Goal: Navigation & Orientation: Find specific page/section

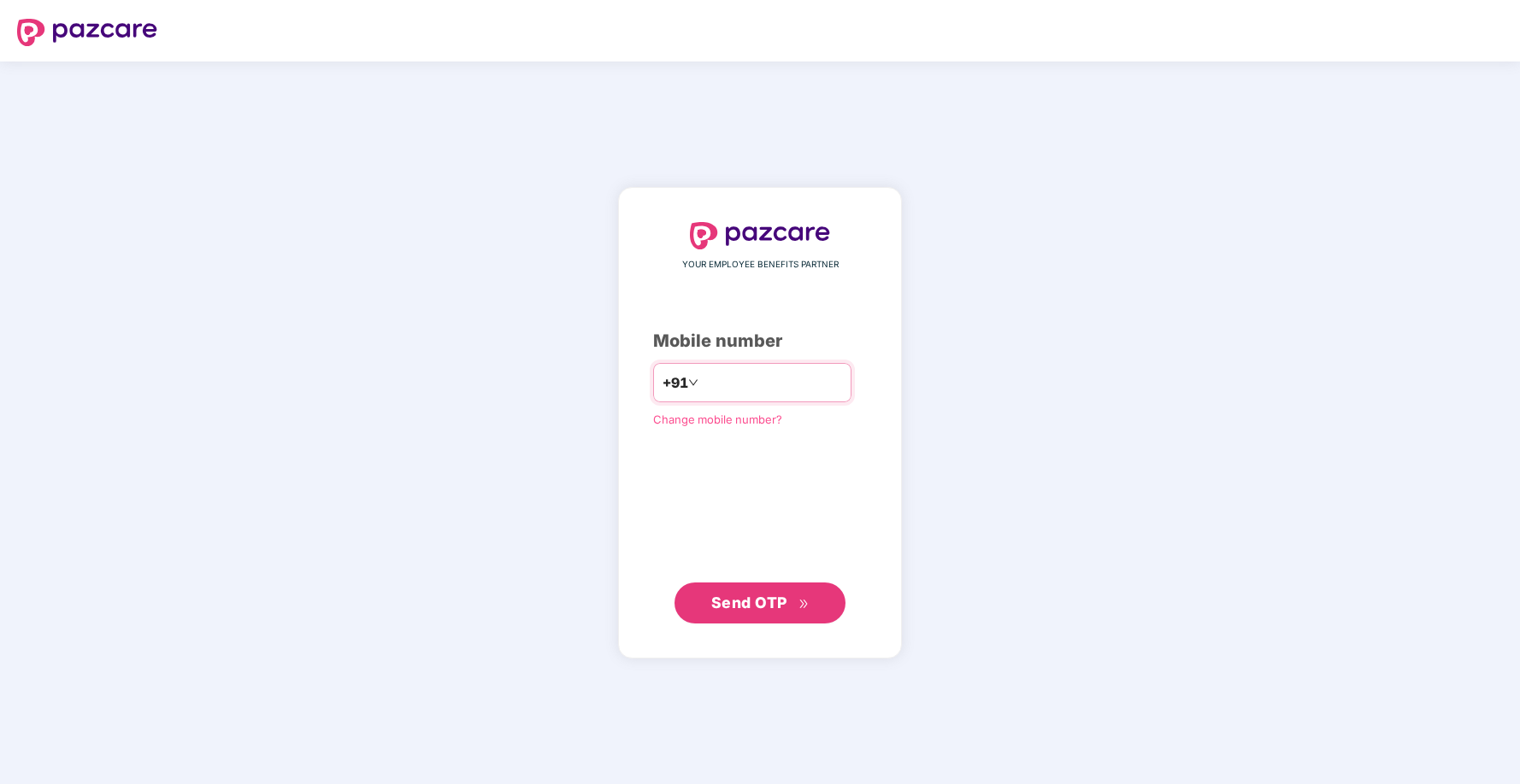
type input "**********"
click at [757, 615] on button "Send OTP" at bounding box center [760, 603] width 171 height 41
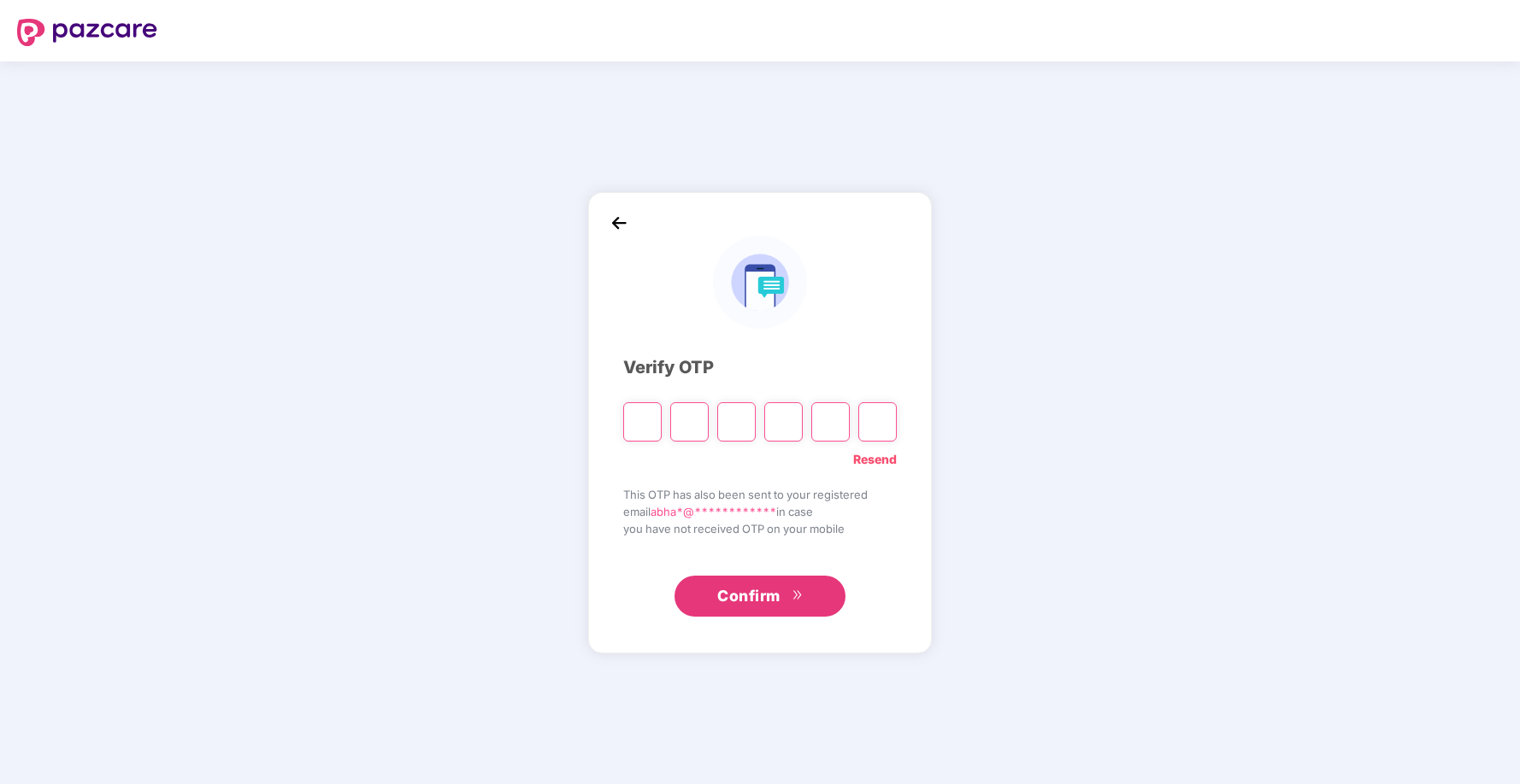
type input "*"
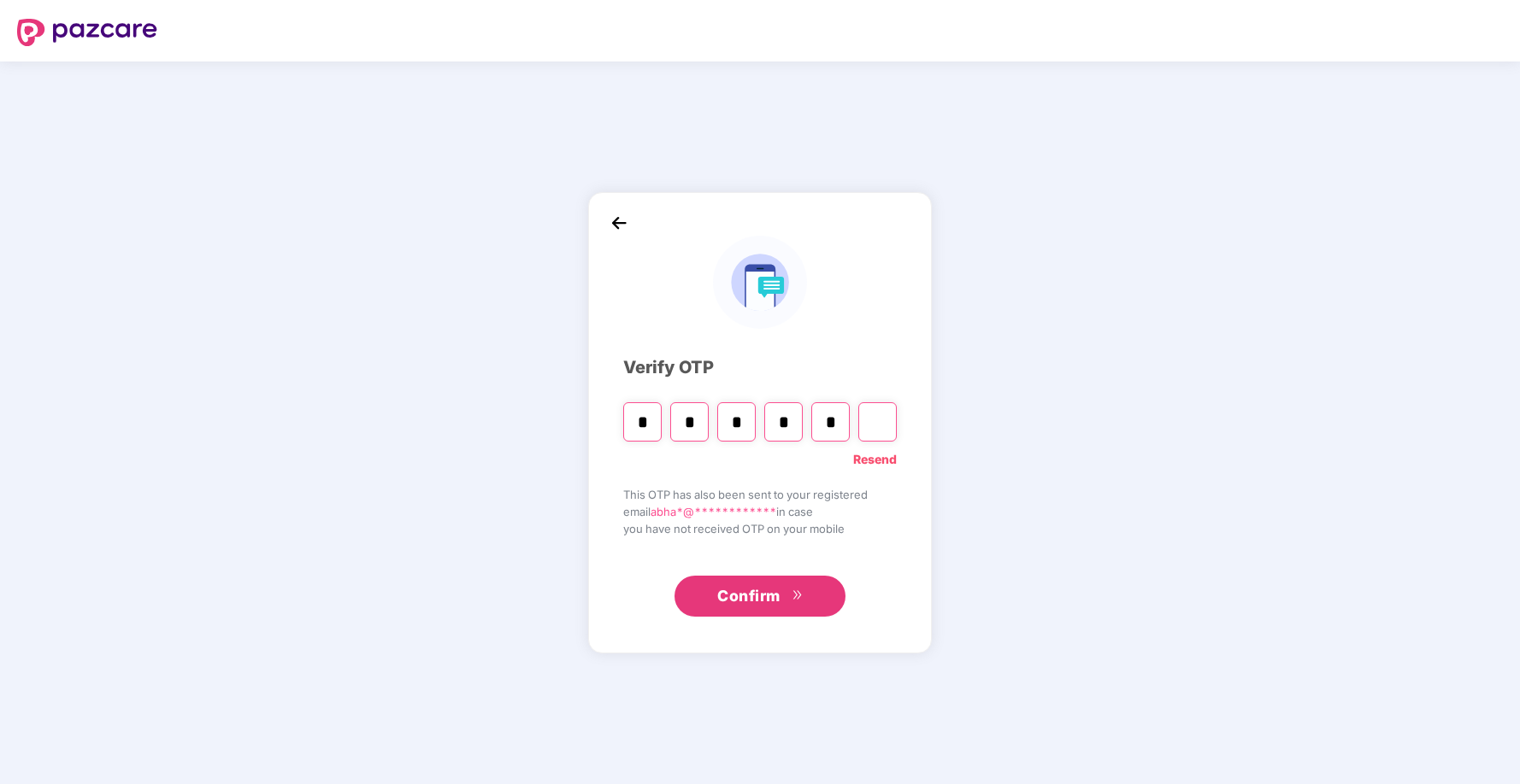
type input "*"
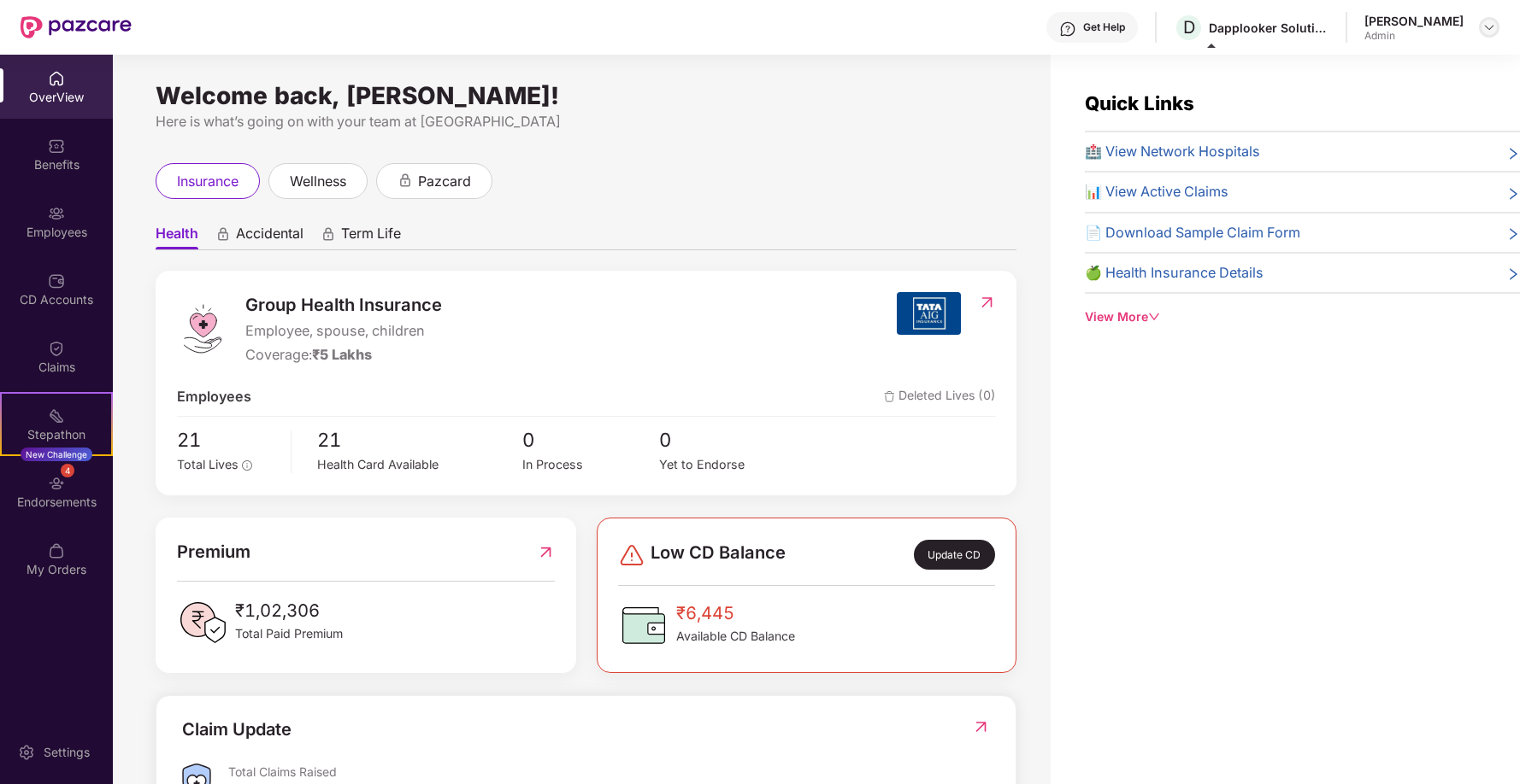
click at [1485, 25] on img at bounding box center [1489, 27] width 14 height 14
click at [620, 226] on ul "Health Accidental Term Life" at bounding box center [585, 234] width 860 height 34
click at [56, 225] on div "Employees" at bounding box center [56, 233] width 113 height 17
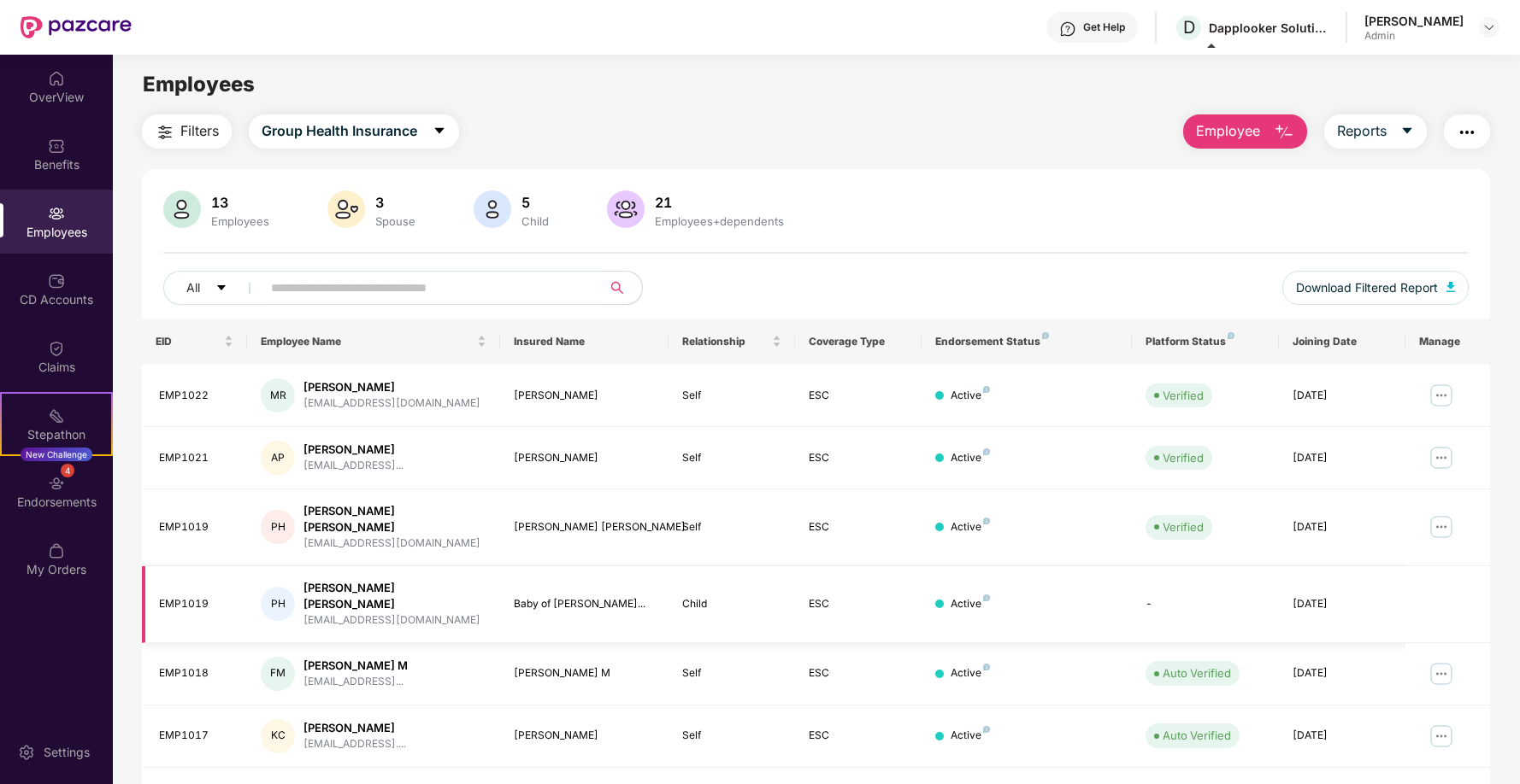
scroll to position [265, 0]
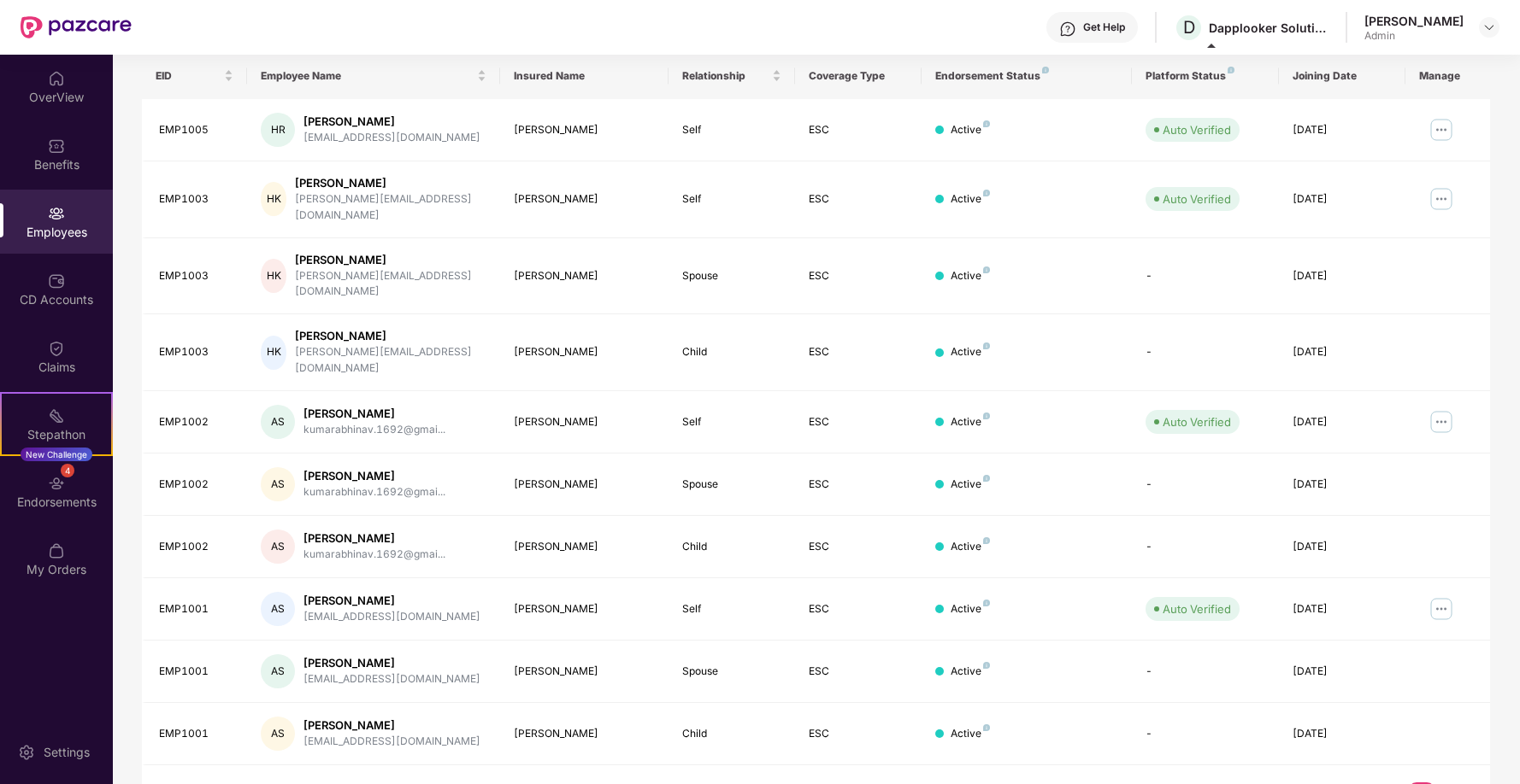
click at [85, 217] on div "Employees" at bounding box center [56, 221] width 113 height 64
click at [65, 96] on div "OverView" at bounding box center [56, 98] width 113 height 17
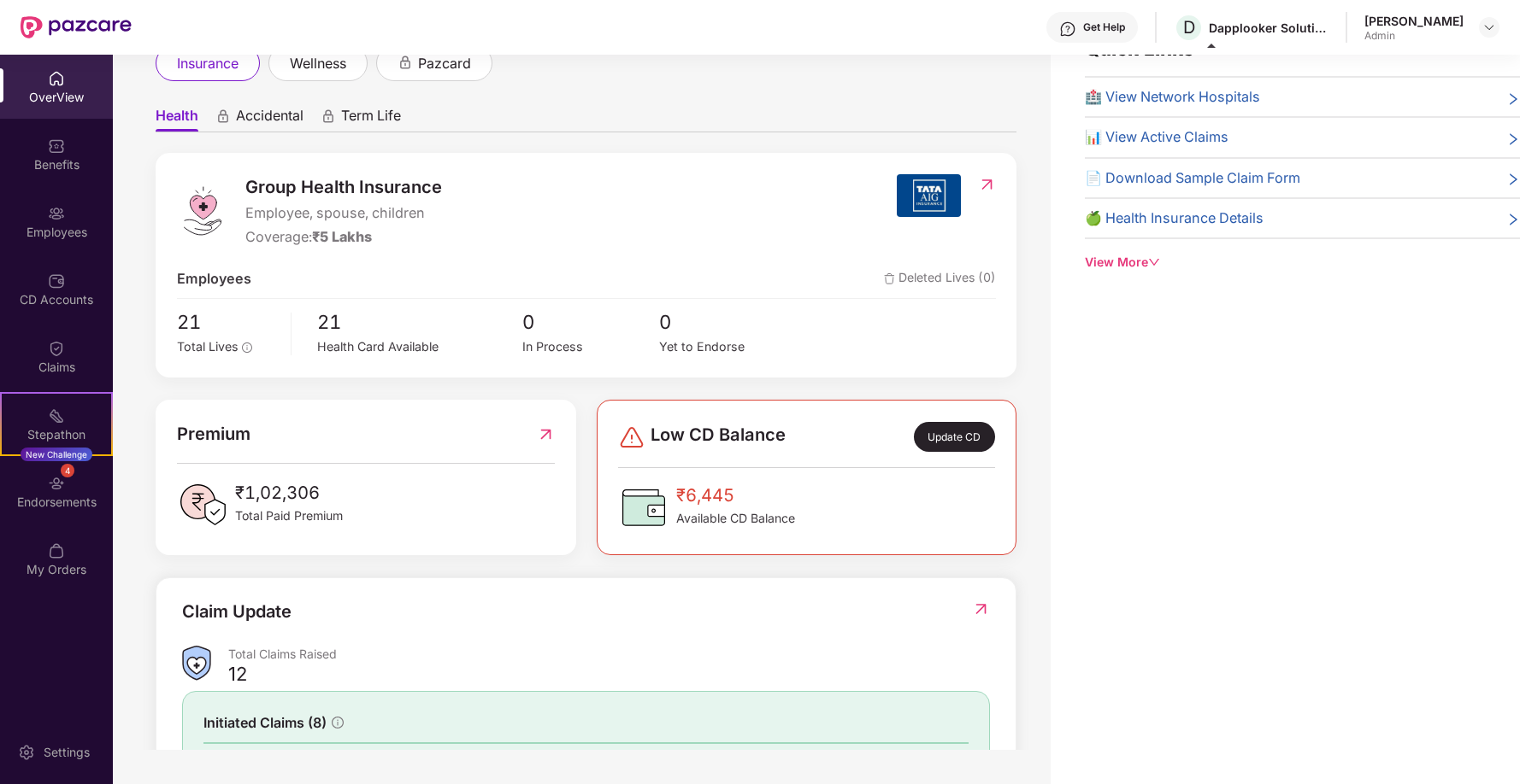
scroll to position [64, 0]
drag, startPoint x: 238, startPoint y: 321, endPoint x: 178, endPoint y: 321, distance: 60.0
click at [178, 321] on span "21" at bounding box center [228, 322] width 102 height 30
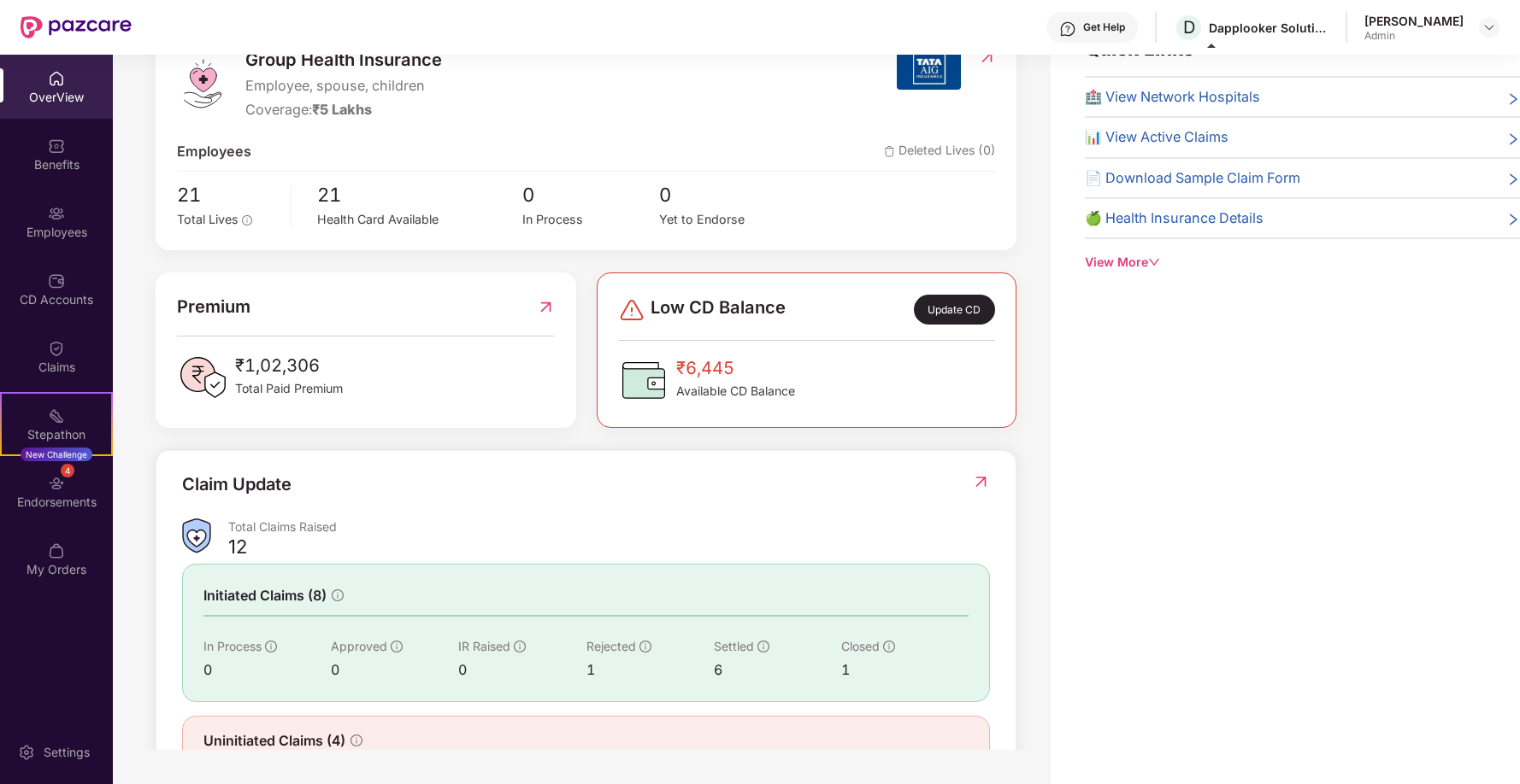
scroll to position [219, 0]
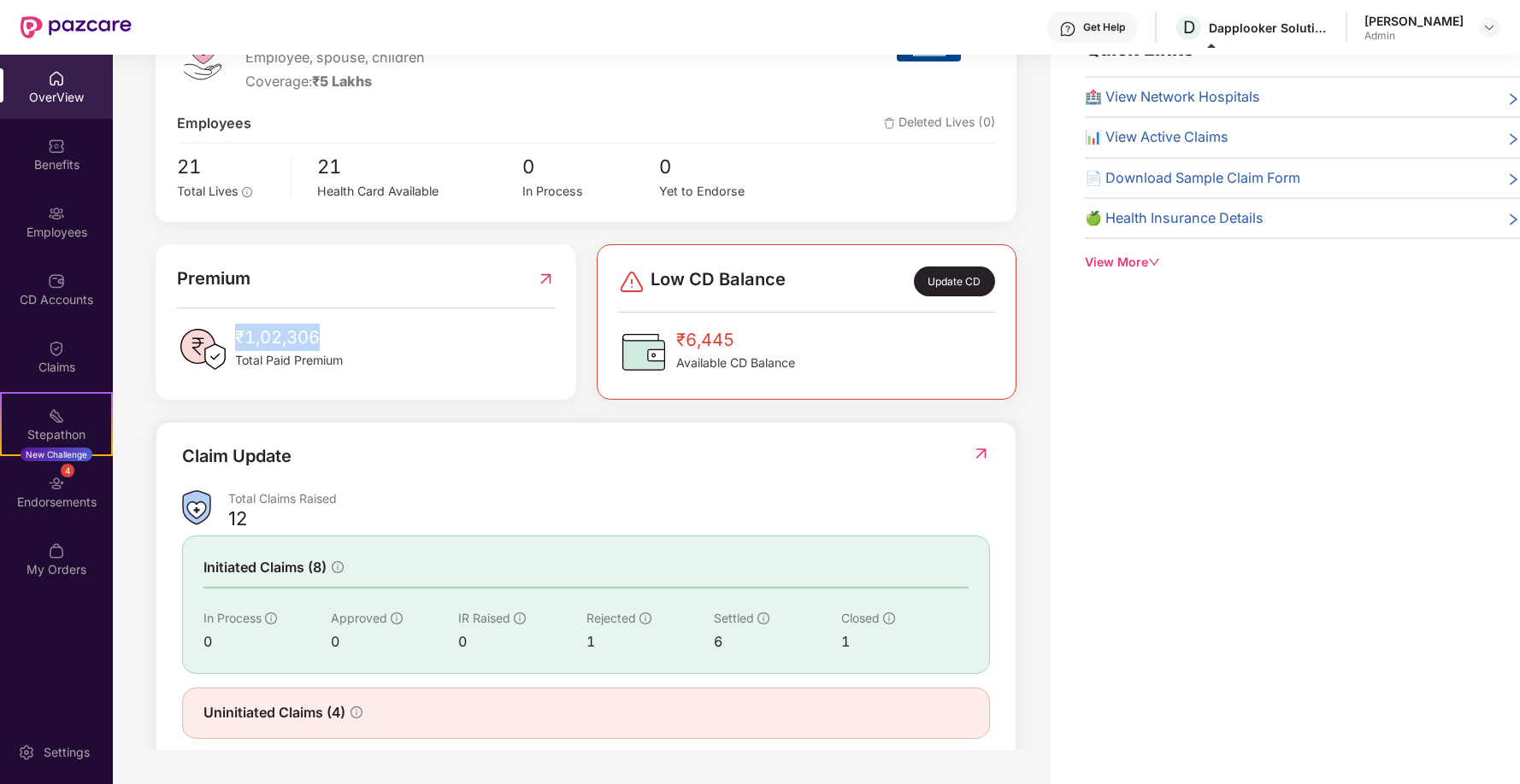
drag, startPoint x: 237, startPoint y: 339, endPoint x: 344, endPoint y: 339, distance: 107.0
click at [344, 339] on div "₹1,02,306 Total Paid Premium" at bounding box center [366, 349] width 378 height 52
click at [345, 339] on div "₹1,02,306 Total Paid Premium" at bounding box center [366, 349] width 378 height 52
drag, startPoint x: 231, startPoint y: 336, endPoint x: 360, endPoint y: 335, distance: 129.0
click at [361, 335] on div "₹1,02,306 Total Paid Premium" at bounding box center [366, 349] width 378 height 52
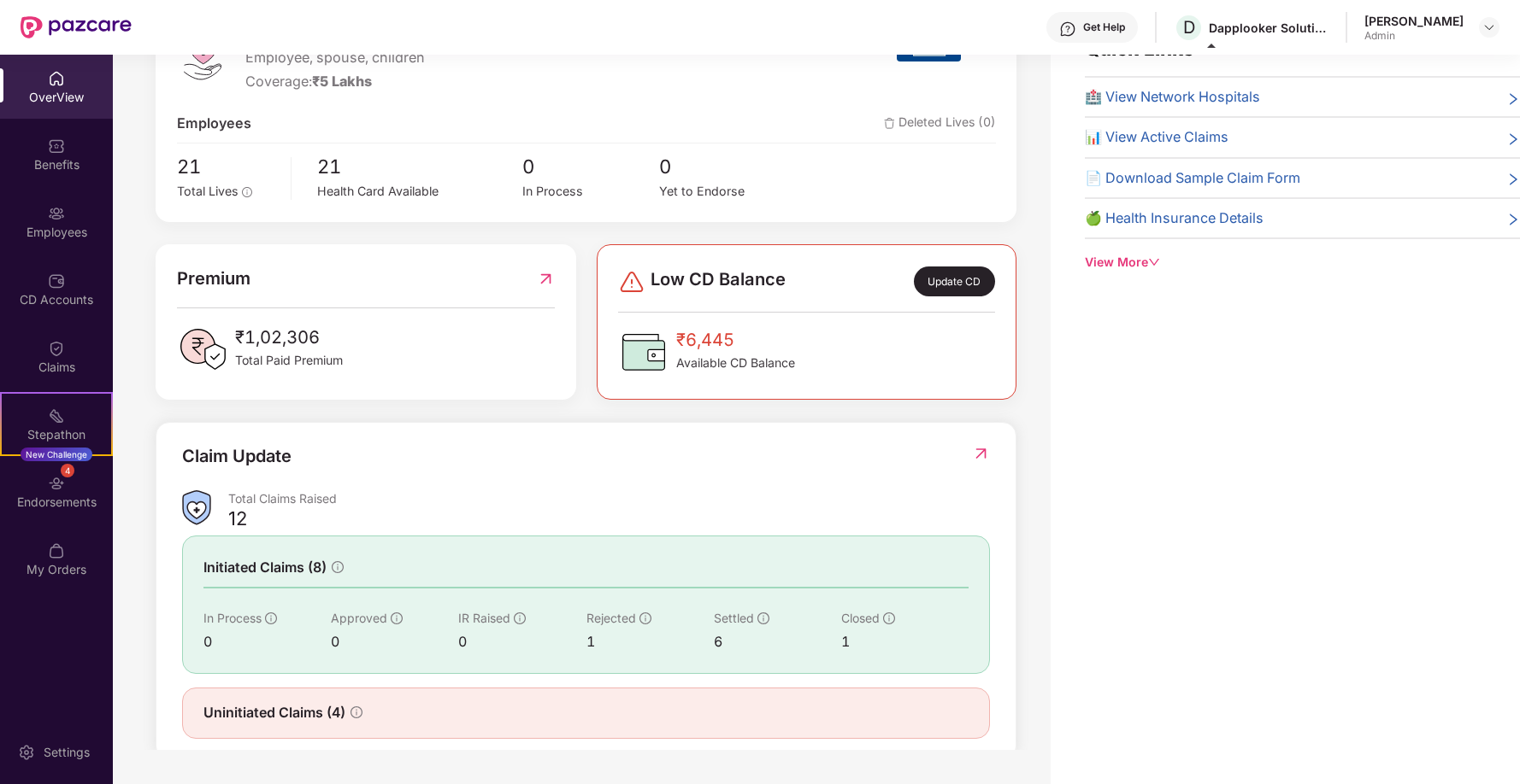
click at [265, 325] on span "₹1,02,306" at bounding box center [289, 337] width 108 height 27
drag, startPoint x: 232, startPoint y: 331, endPoint x: 444, endPoint y: 331, distance: 212.0
click at [444, 331] on div "₹1,02,306 Total Paid Premium" at bounding box center [366, 349] width 378 height 52
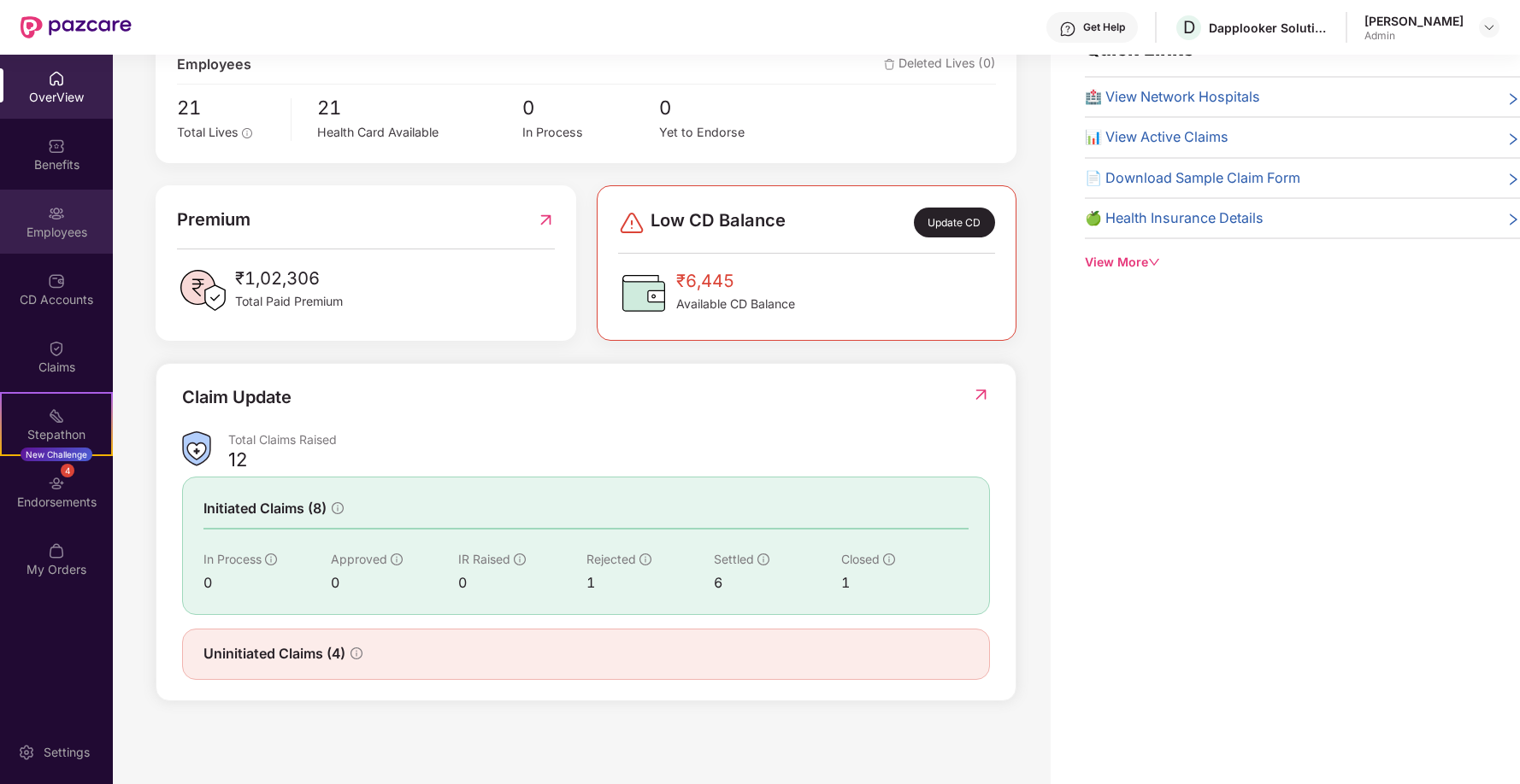
click at [53, 224] on div "Employees" at bounding box center [56, 233] width 113 height 17
